Goal: Task Accomplishment & Management: Manage account settings

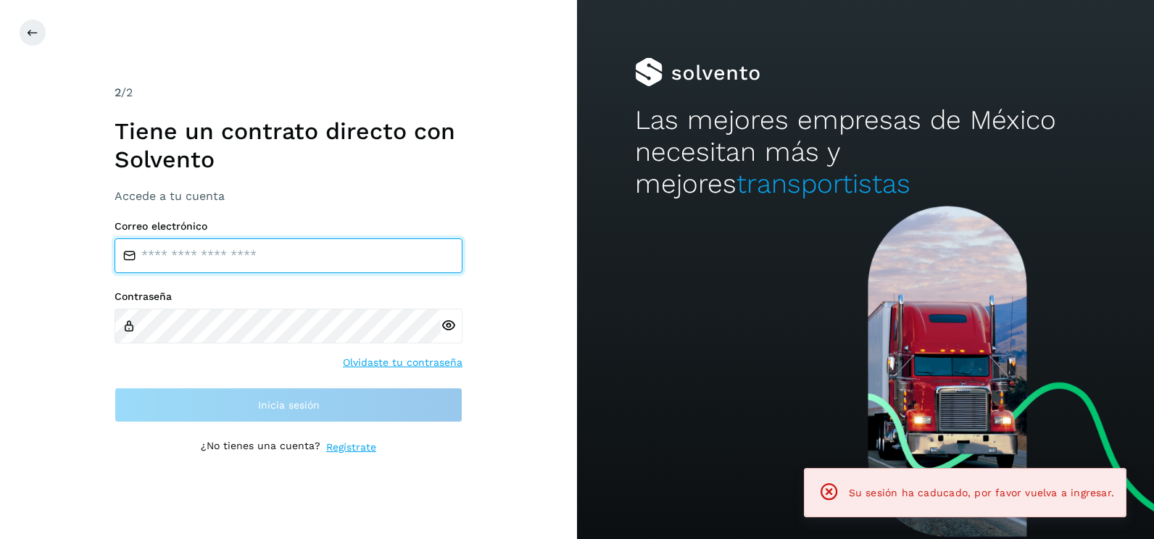
type input "**********"
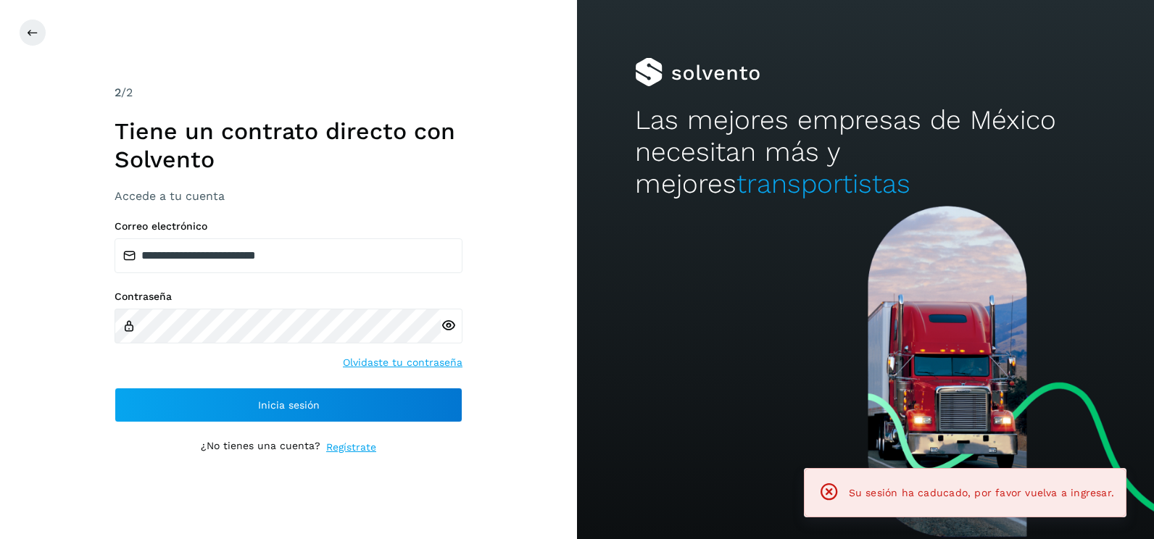
click at [554, 316] on div "**********" at bounding box center [288, 269] width 577 height 539
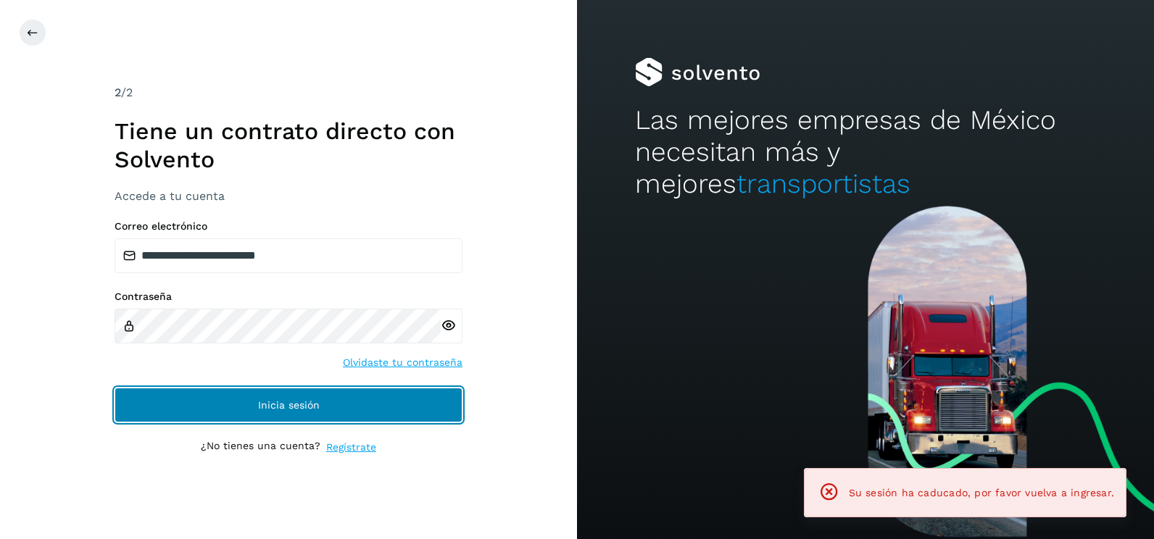
click at [369, 407] on button "Inicia sesión" at bounding box center [289, 405] width 348 height 35
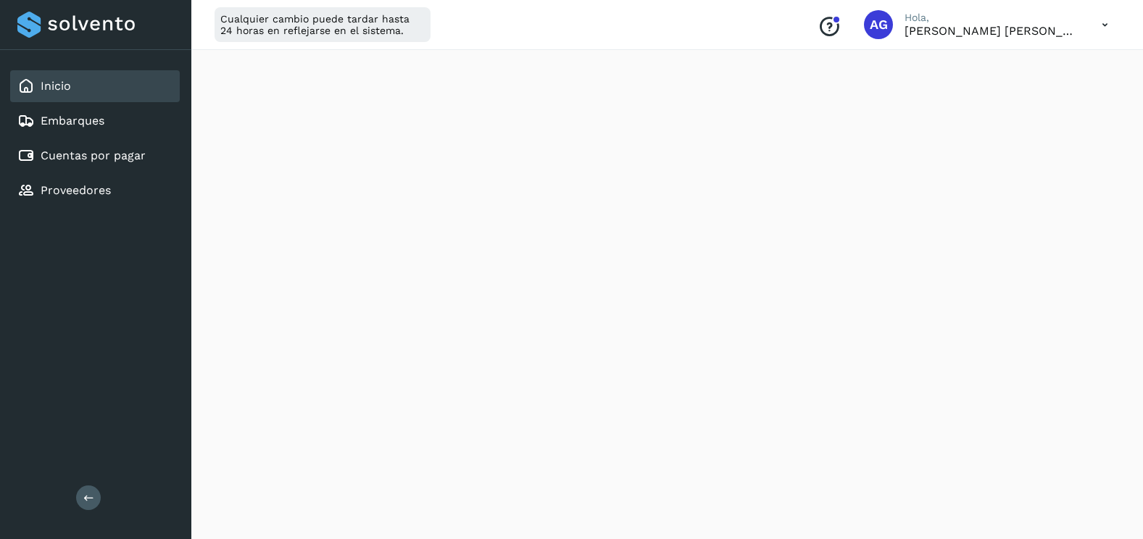
scroll to position [717, 0]
